Goal: Task Accomplishment & Management: Manage account settings

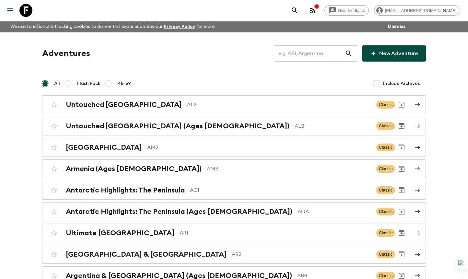
click at [325, 53] on input "text" at bounding box center [309, 53] width 71 height 18
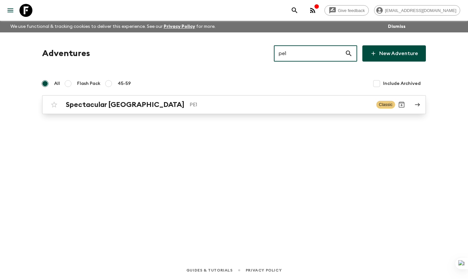
type input "pe1"
click at [247, 95] on link "Spectacular Peru PE1 Classic" at bounding box center [234, 104] width 384 height 19
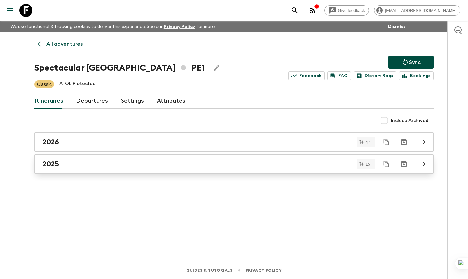
click at [129, 164] on div "2025" at bounding box center [227, 164] width 371 height 8
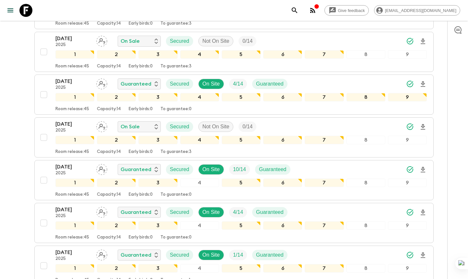
scroll to position [483, 0]
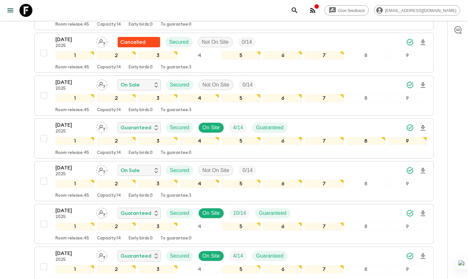
scroll to position [446, 0]
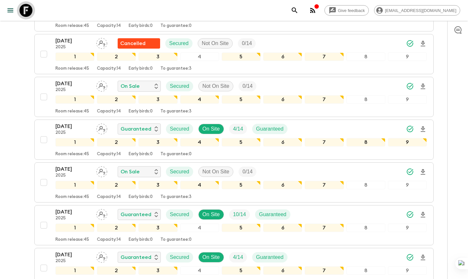
click at [30, 12] on icon at bounding box center [25, 10] width 13 height 13
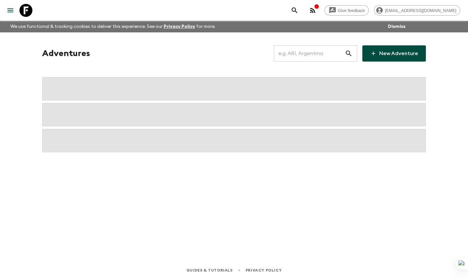
click at [307, 54] on input "text" at bounding box center [309, 53] width 71 height 18
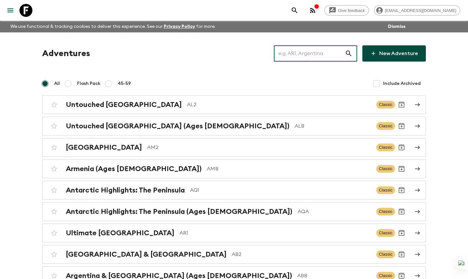
click at [305, 54] on input "text" at bounding box center [309, 53] width 71 height 18
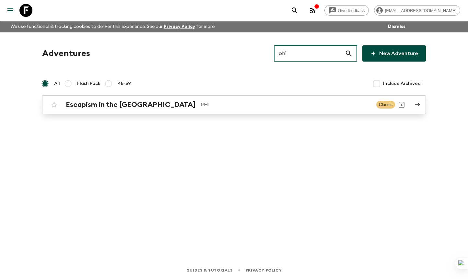
type input "ph1"
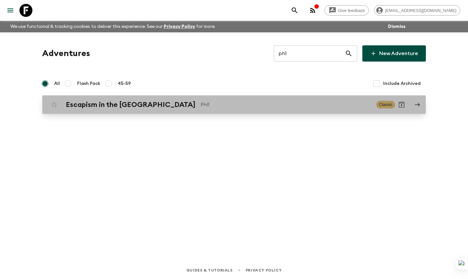
click at [201, 104] on p "PH1" at bounding box center [286, 105] width 171 height 8
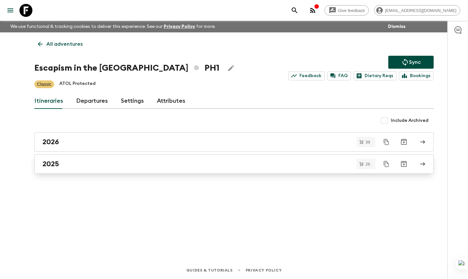
click at [76, 167] on div "2025" at bounding box center [227, 164] width 371 height 8
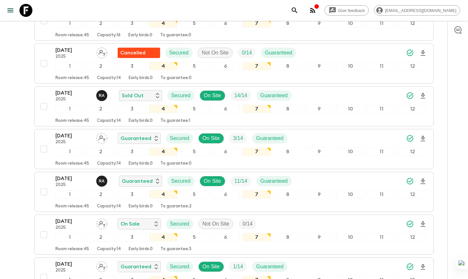
scroll to position [682, 0]
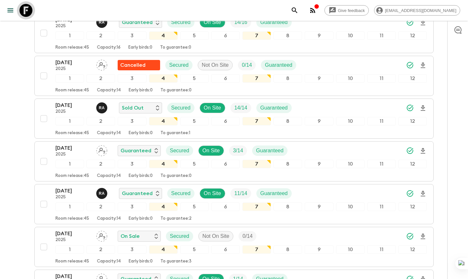
click at [27, 12] on icon at bounding box center [25, 10] width 13 height 13
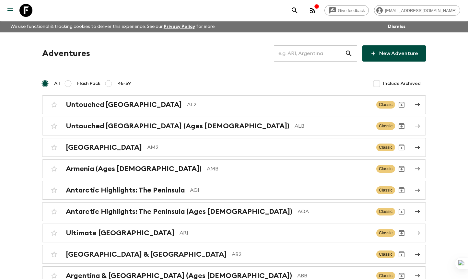
click at [319, 57] on input "text" at bounding box center [309, 53] width 71 height 18
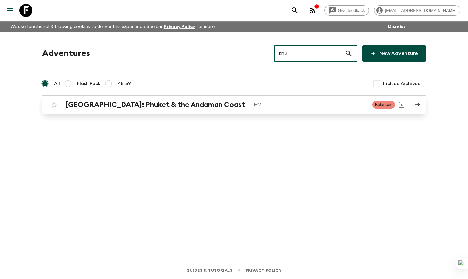
type input "th2"
click at [250, 106] on p "TH2" at bounding box center [308, 105] width 117 height 8
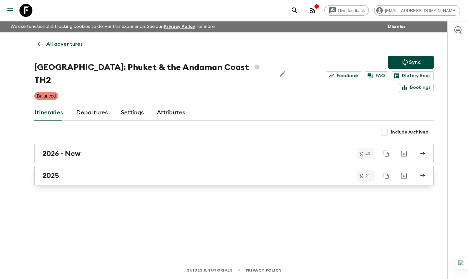
click at [109, 172] on div "2025" at bounding box center [227, 176] width 371 height 8
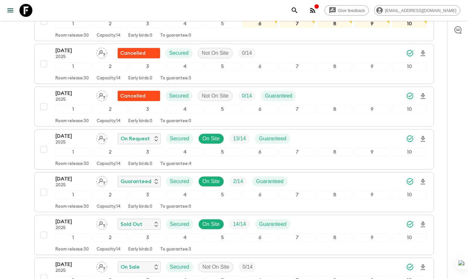
scroll to position [235, 0]
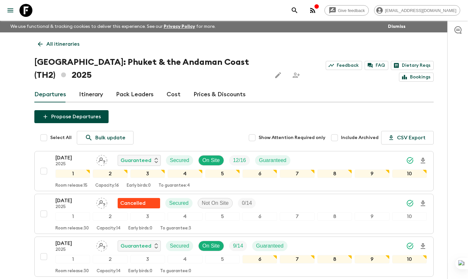
click at [32, 4] on div at bounding box center [21, 10] width 27 height 18
click at [27, 8] on icon at bounding box center [25, 10] width 13 height 13
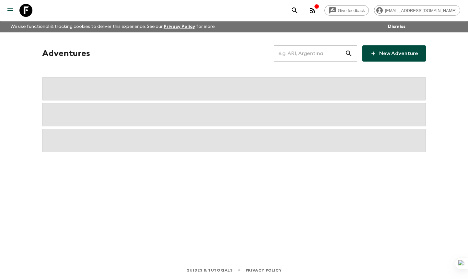
click at [317, 54] on input "text" at bounding box center [309, 53] width 71 height 18
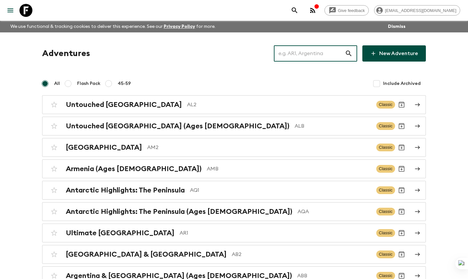
type input "p"
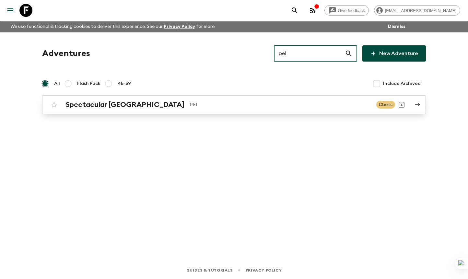
type input "pe1"
click at [190, 102] on p "PE1" at bounding box center [281, 105] width 182 height 8
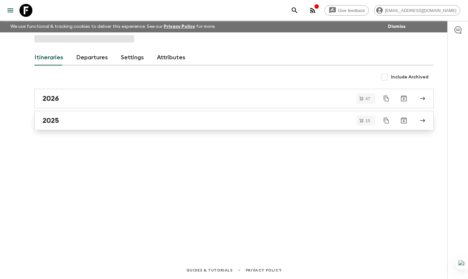
click at [131, 127] on link "2025" at bounding box center [233, 120] width 399 height 19
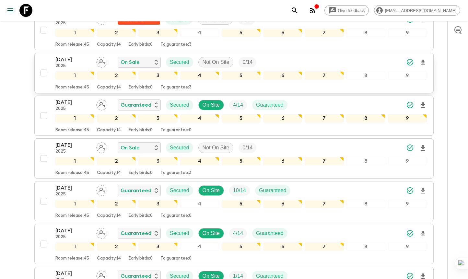
scroll to position [470, 0]
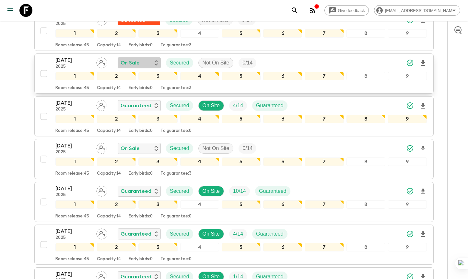
click at [137, 59] on p "On Sale" at bounding box center [130, 63] width 19 height 8
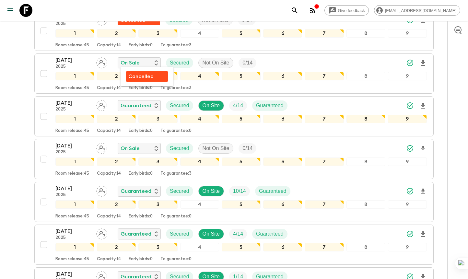
click at [140, 78] on p "Cancelled" at bounding box center [140, 77] width 25 height 8
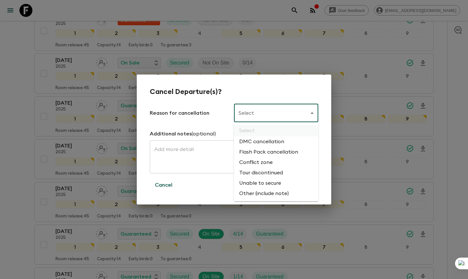
click at [259, 153] on li "Flash Pack cancellation" at bounding box center [276, 152] width 84 height 10
type input "FLASHPACK_CANCELLATION"
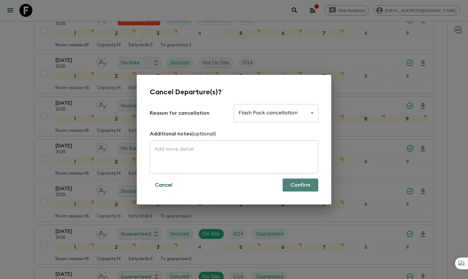
click at [293, 183] on button "Confirm" at bounding box center [301, 185] width 36 height 13
